Goal: Navigation & Orientation: Find specific page/section

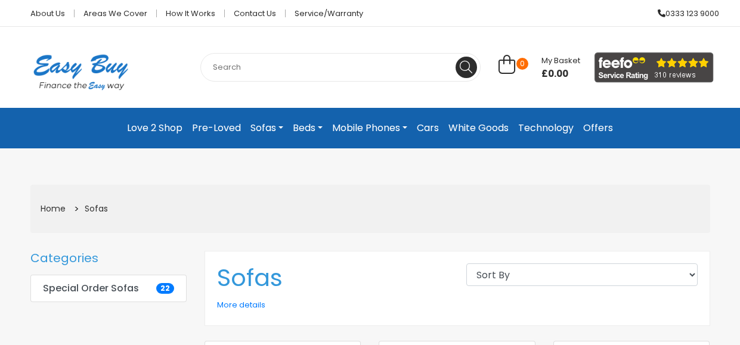
click at [478, 125] on link "White Goods" at bounding box center [478, 127] width 70 height 21
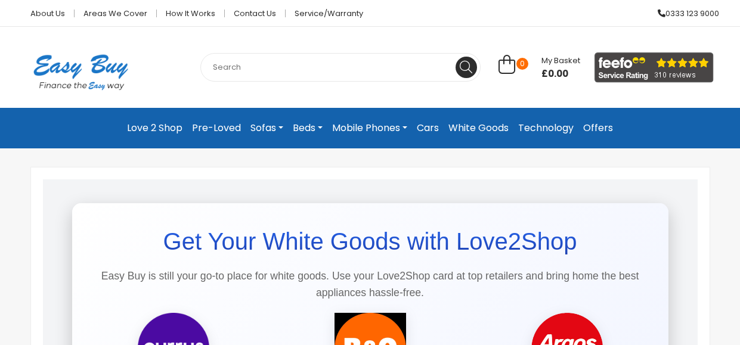
click at [555, 125] on link "Technology" at bounding box center [545, 127] width 65 height 21
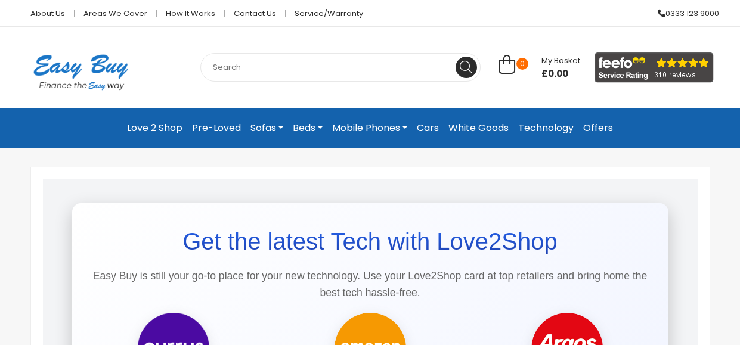
click at [607, 126] on link "Offers" at bounding box center [597, 127] width 39 height 21
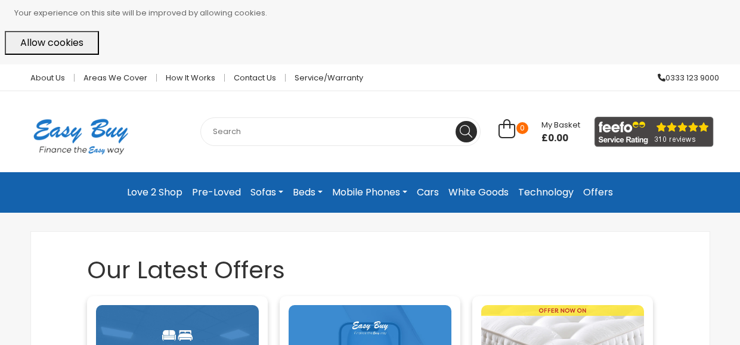
click at [342, 193] on link "Mobile Phones" at bounding box center [369, 192] width 85 height 21
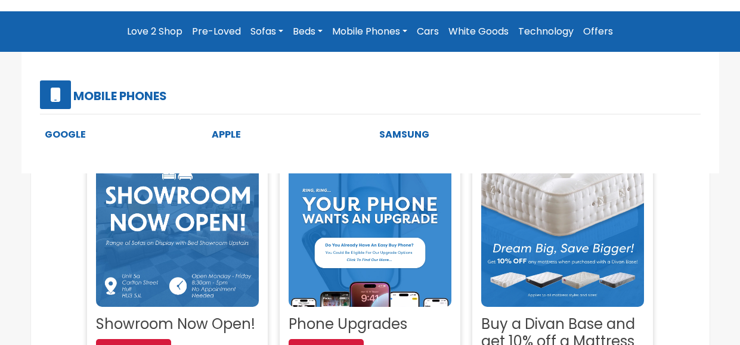
scroll to position [179, 0]
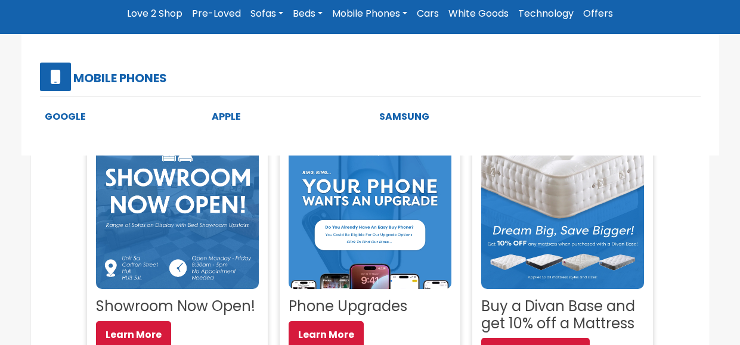
click at [405, 110] on link "Samsung" at bounding box center [404, 117] width 50 height 14
